Goal: Information Seeking & Learning: Find specific fact

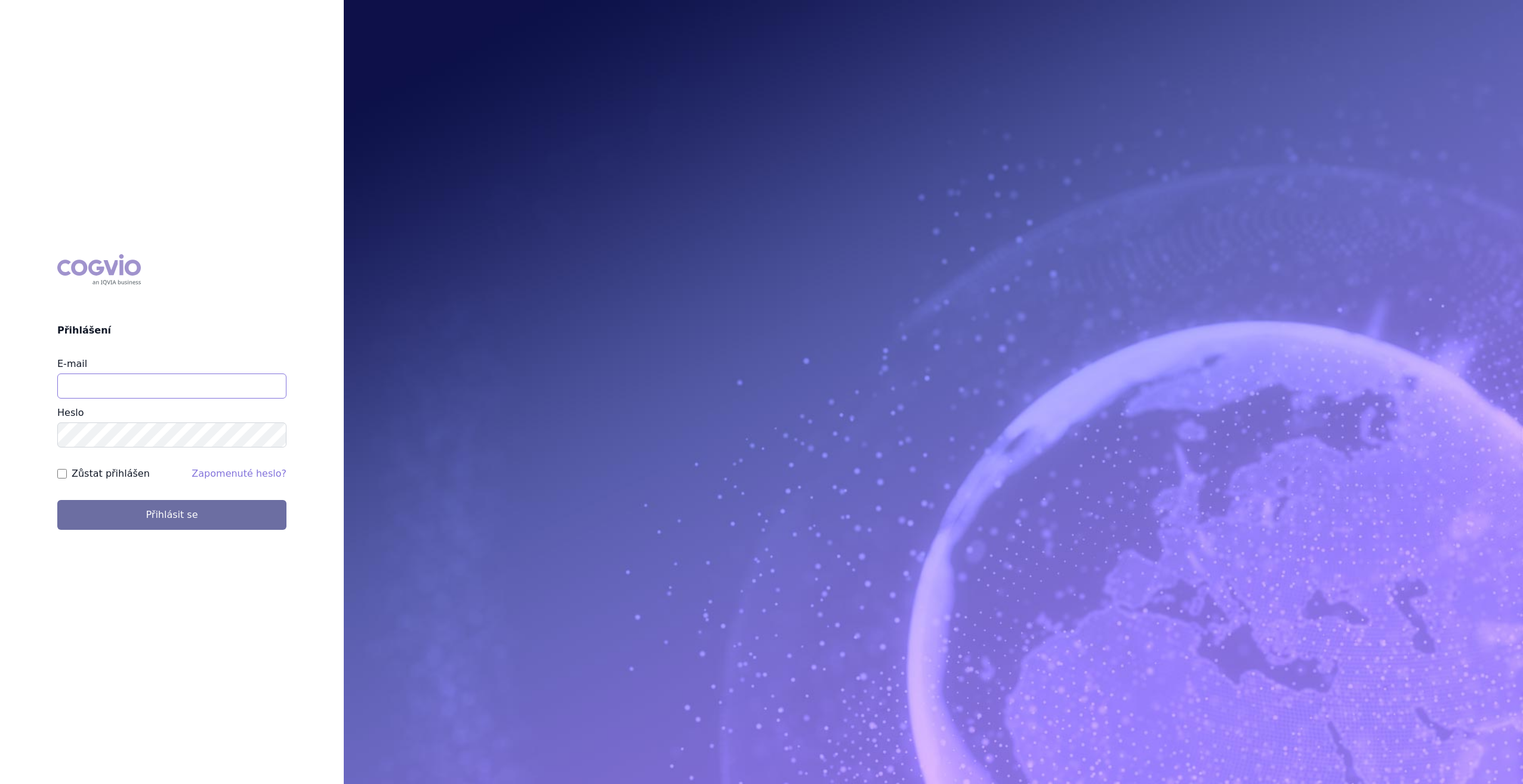
click at [89, 389] on input "E-mail" at bounding box center [172, 385] width 229 height 25
type input "[PERSON_NAME][EMAIL_ADDRESS][PERSON_NAME][PERSON_NAME][DOMAIN_NAME]"
click at [57, 500] on button "Přihlásit se" at bounding box center [172, 515] width 229 height 29
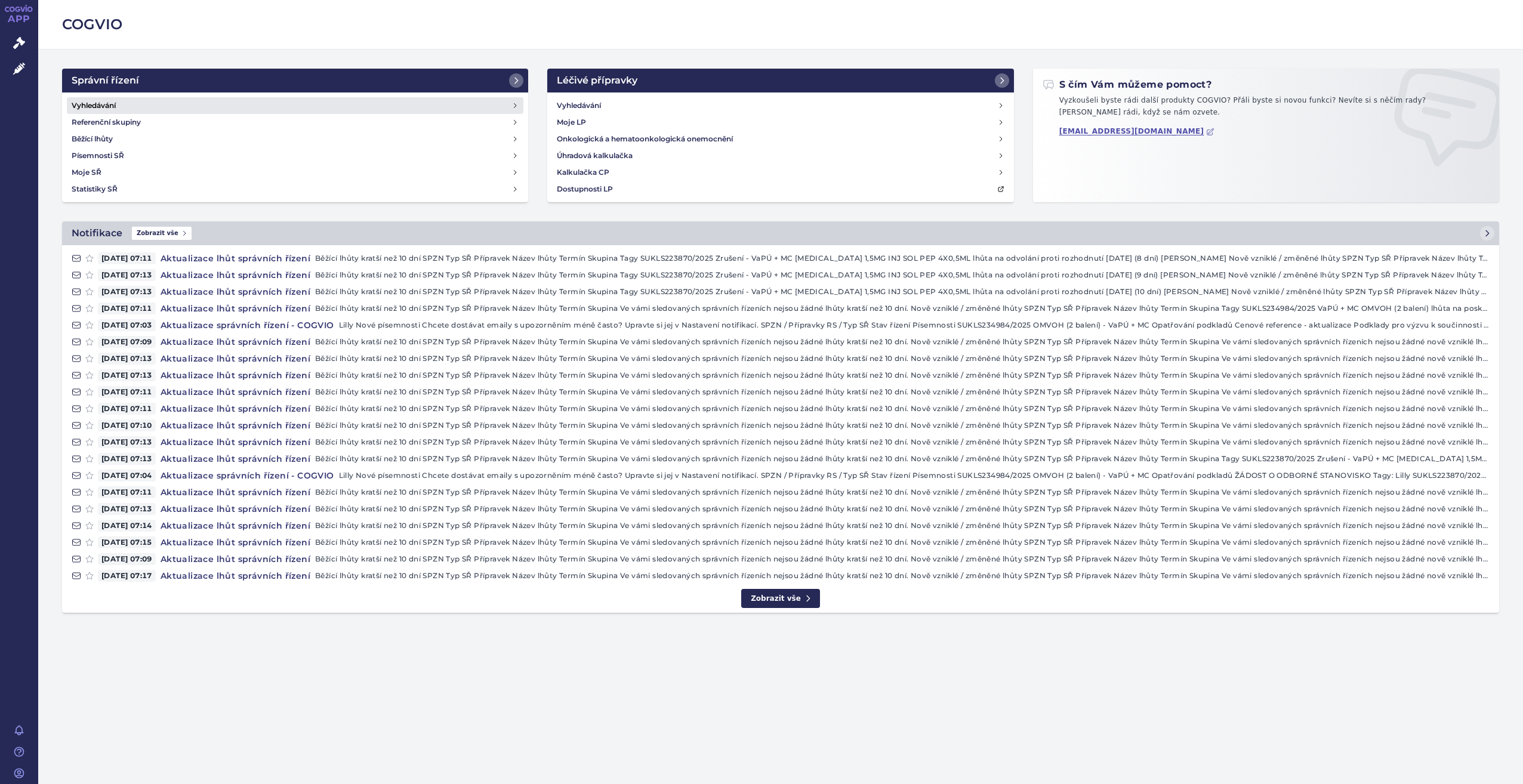
click at [127, 102] on link "Vyhledávání" at bounding box center [295, 106] width 457 height 16
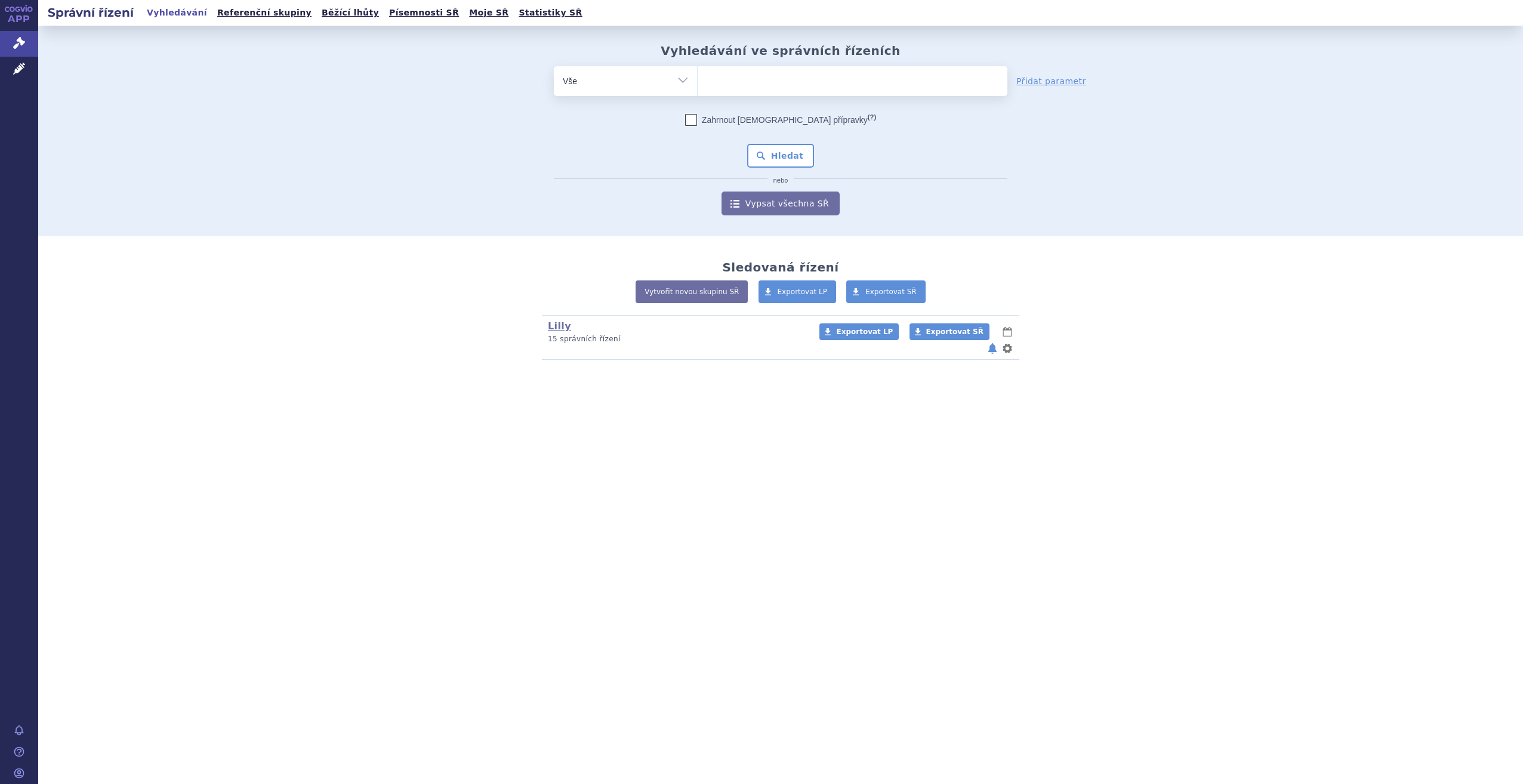
click at [710, 82] on input "search" at bounding box center [710, 79] width 7 height 15
type input "sky"
type input "skyr"
type input "skyri"
type input "skyriz"
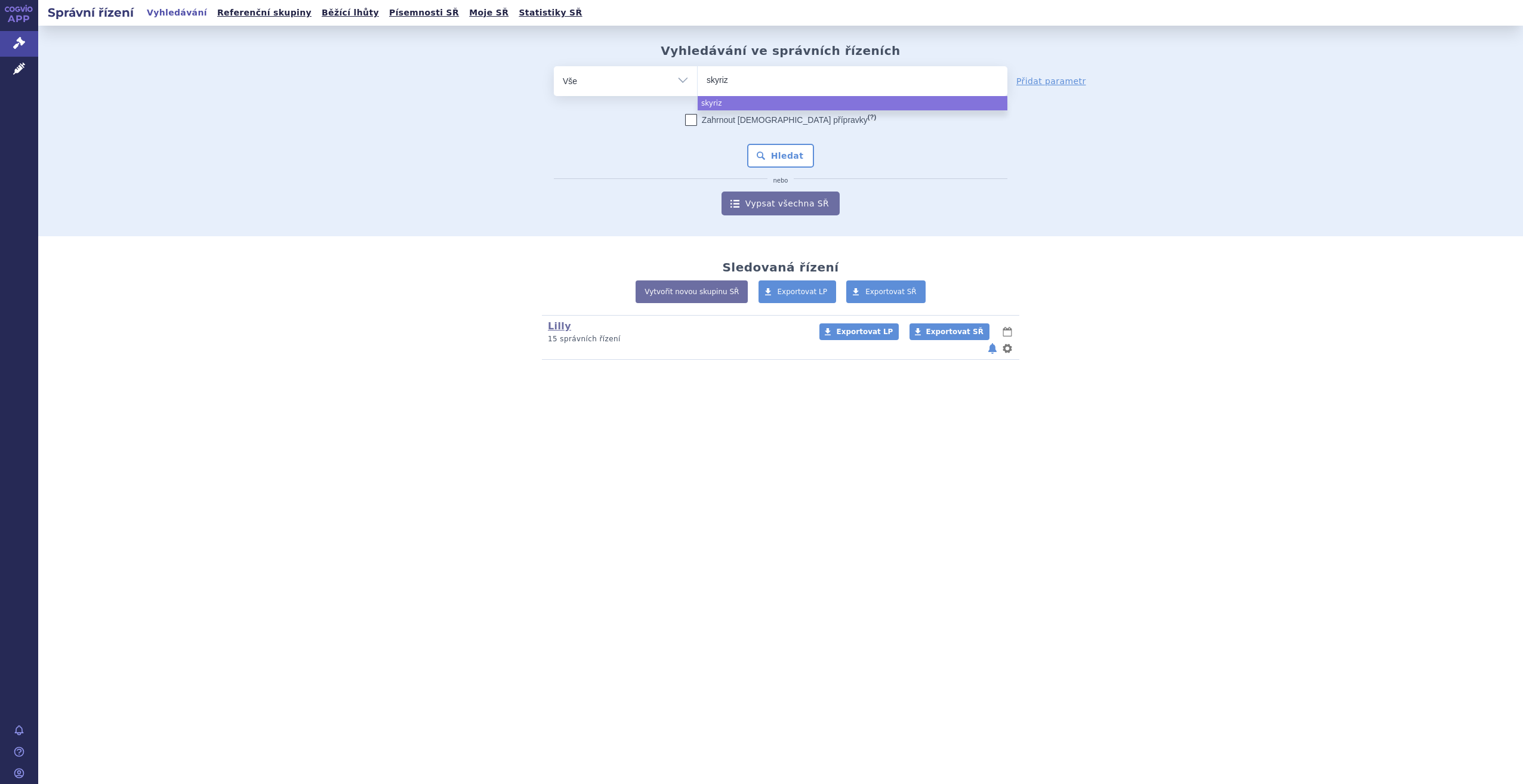
type input "skyrizi"
select select "skyrizi"
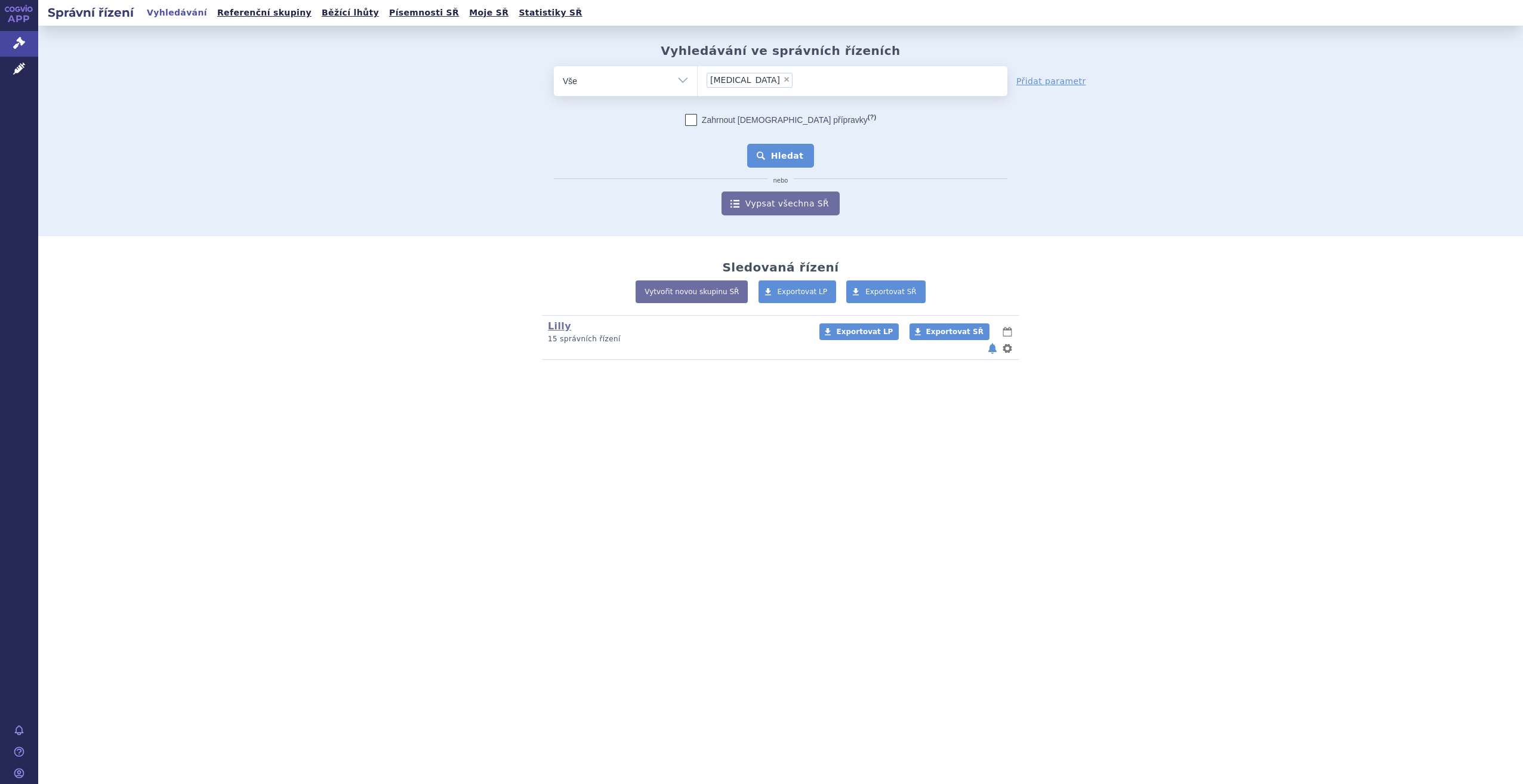
click at [805, 161] on button "Hledat" at bounding box center [781, 155] width 67 height 24
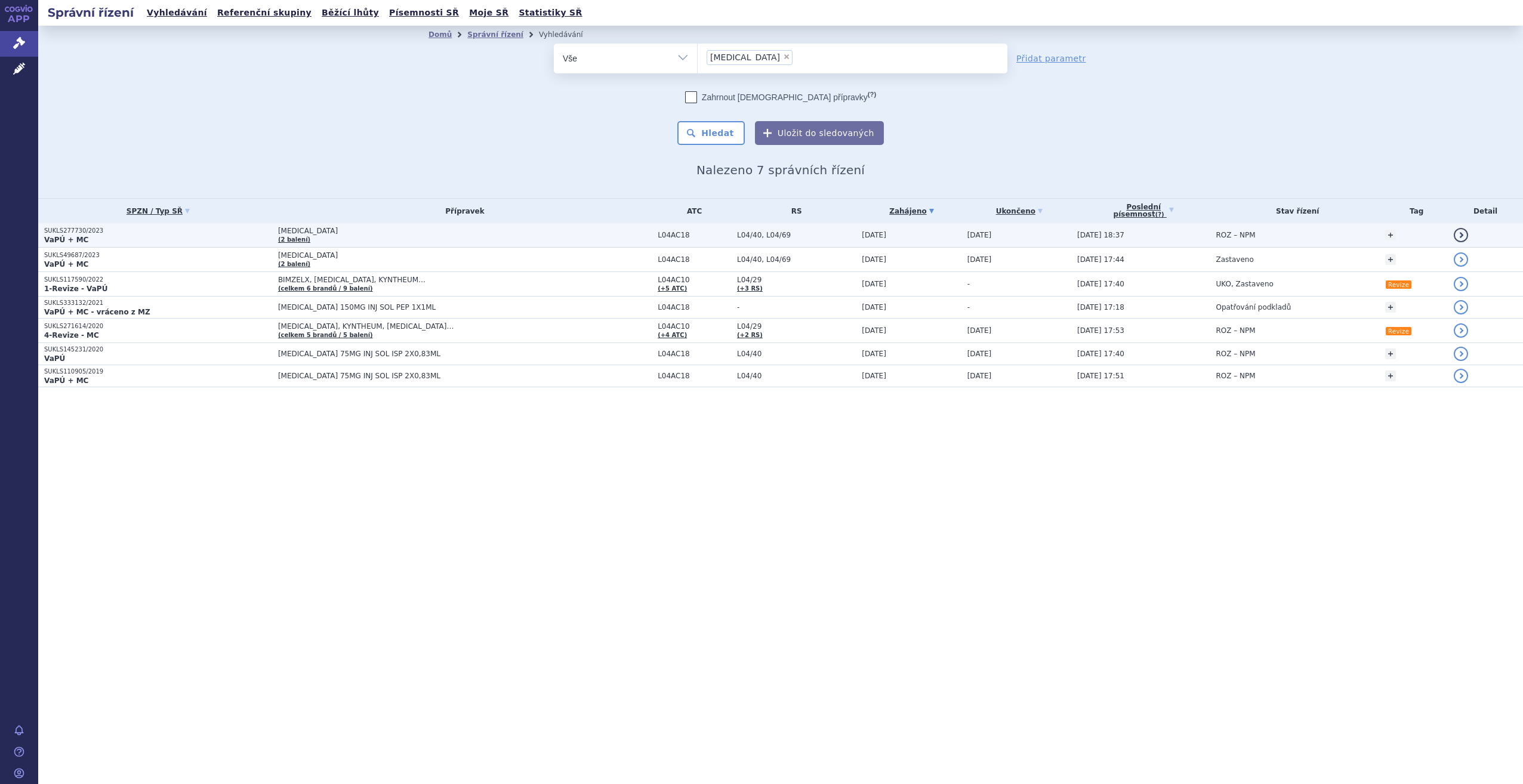
click at [442, 232] on span "SKYRIZI" at bounding box center [427, 231] width 299 height 8
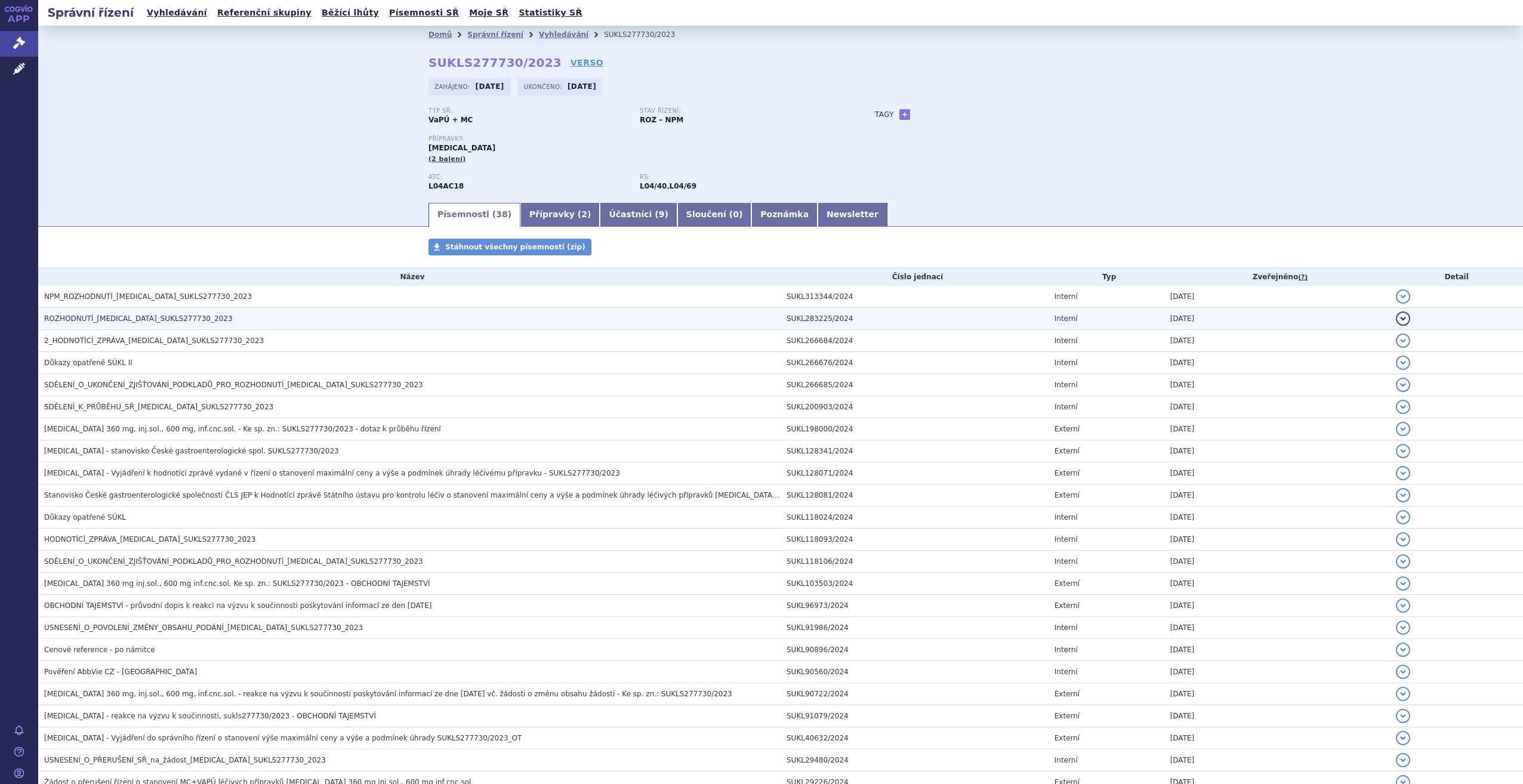
click at [298, 314] on h3 "ROZHODNUTÍ_[MEDICAL_DATA]_SUKLS277730_2023" at bounding box center [412, 318] width 737 height 12
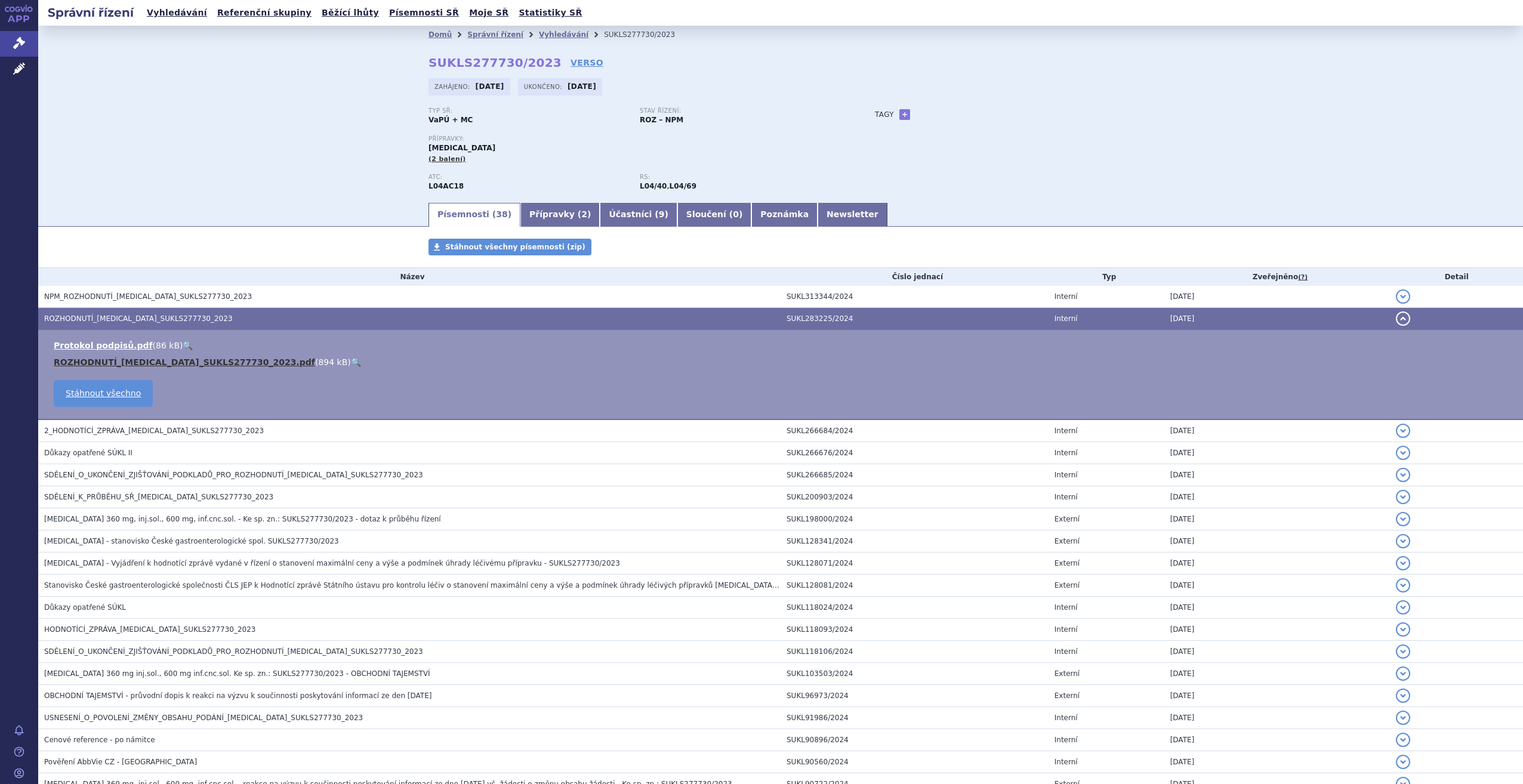
click at [190, 360] on link "ROZHODNUTÍ_[MEDICAL_DATA]_SUKLS277730_2023.pdf" at bounding box center [184, 363] width 261 height 10
